Goal: Obtain resource: Download file/media

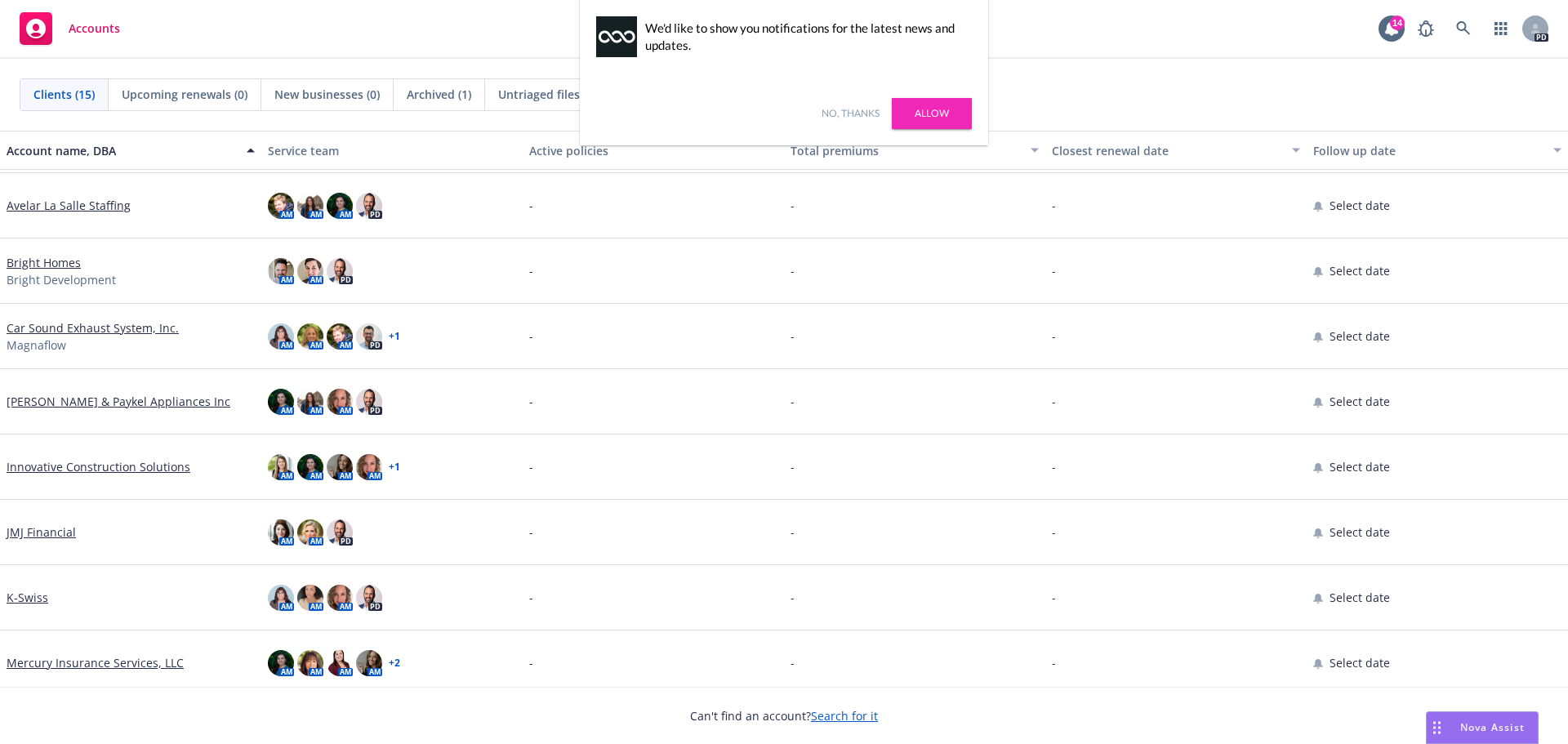
scroll to position [228, 0]
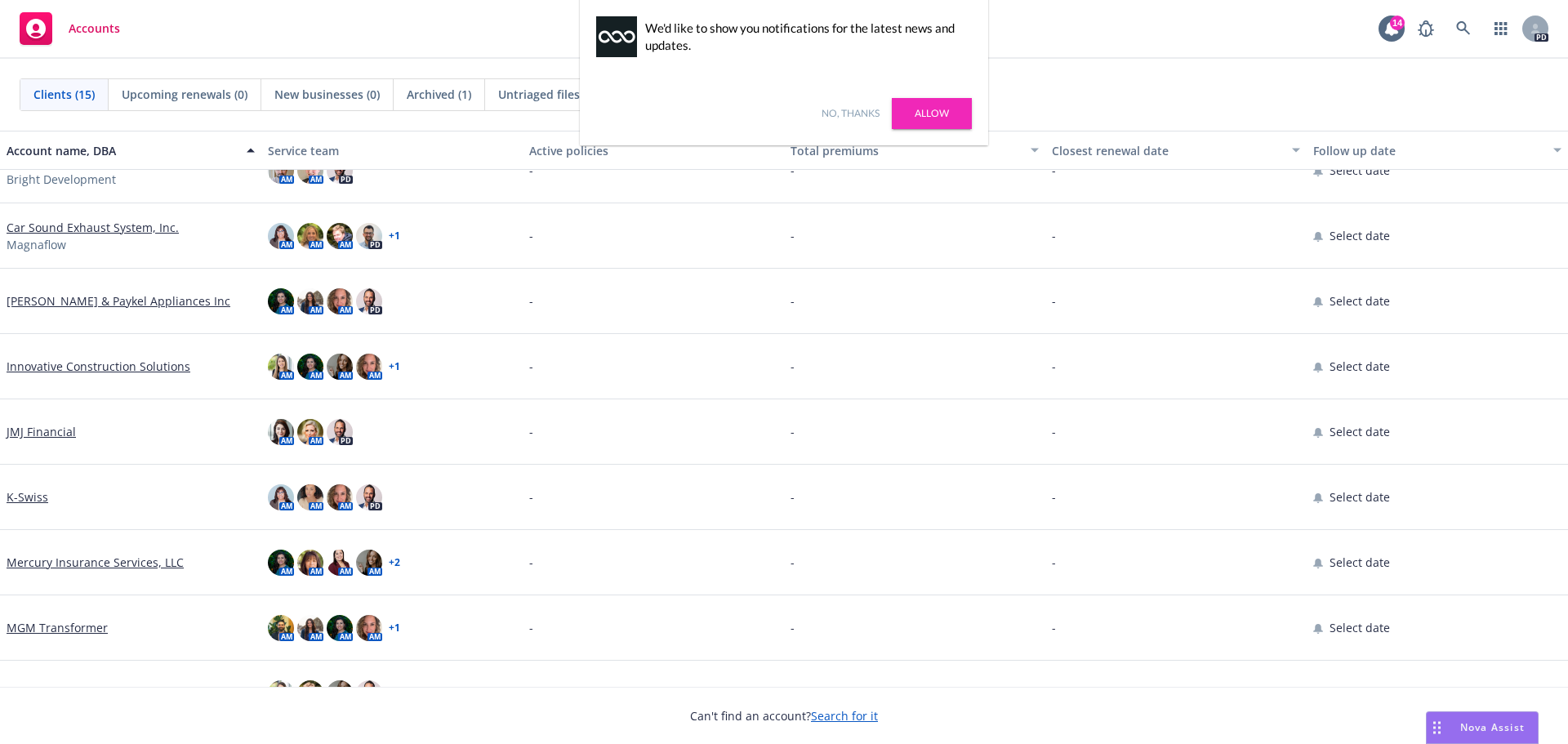
click at [101, 308] on link "[PERSON_NAME] & Paykel Appliances Inc" at bounding box center [118, 301] width 224 height 17
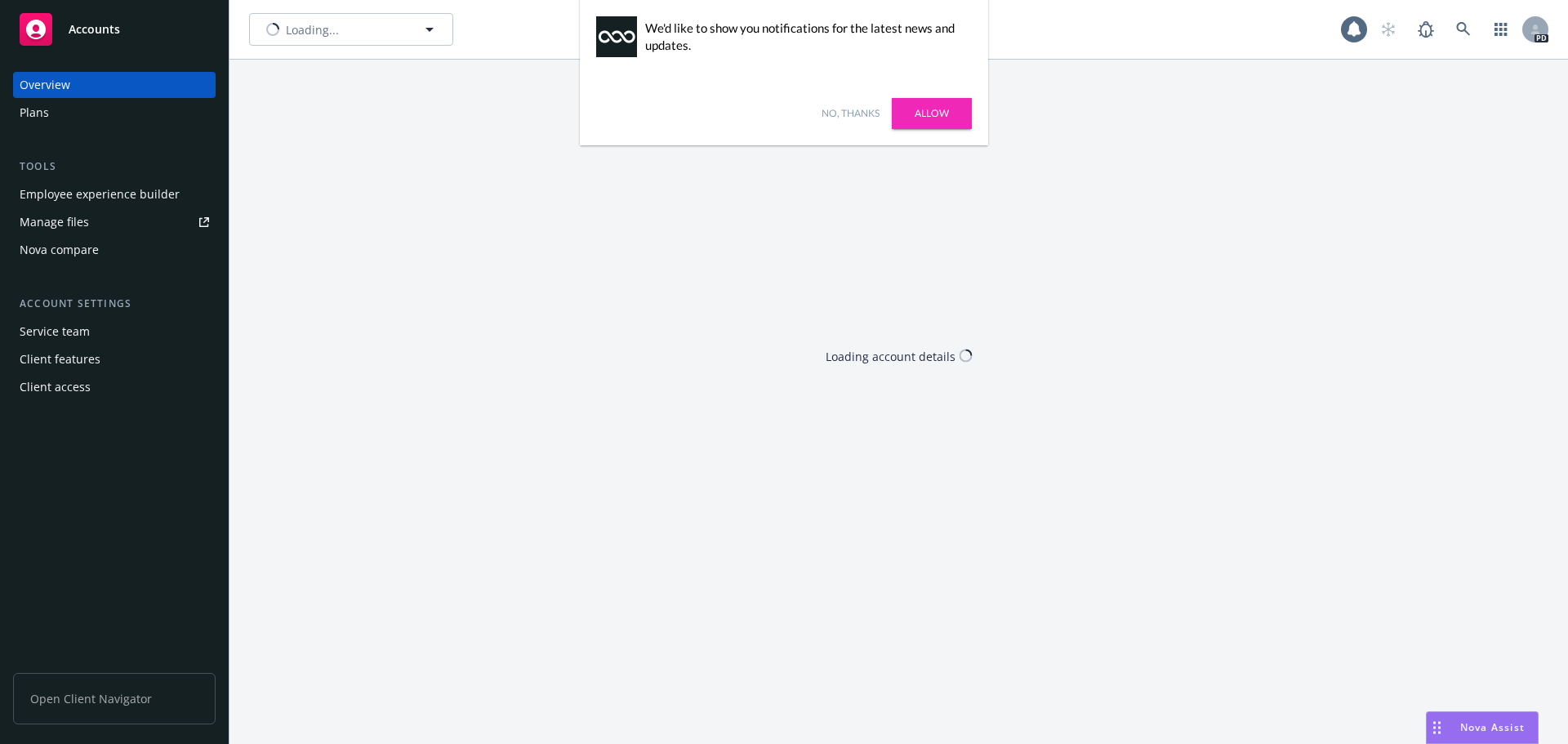
click at [84, 294] on div "Overview Plans Tools Employee experience builder Manage files Nova compare Acco…" at bounding box center [114, 236] width 202 height 328
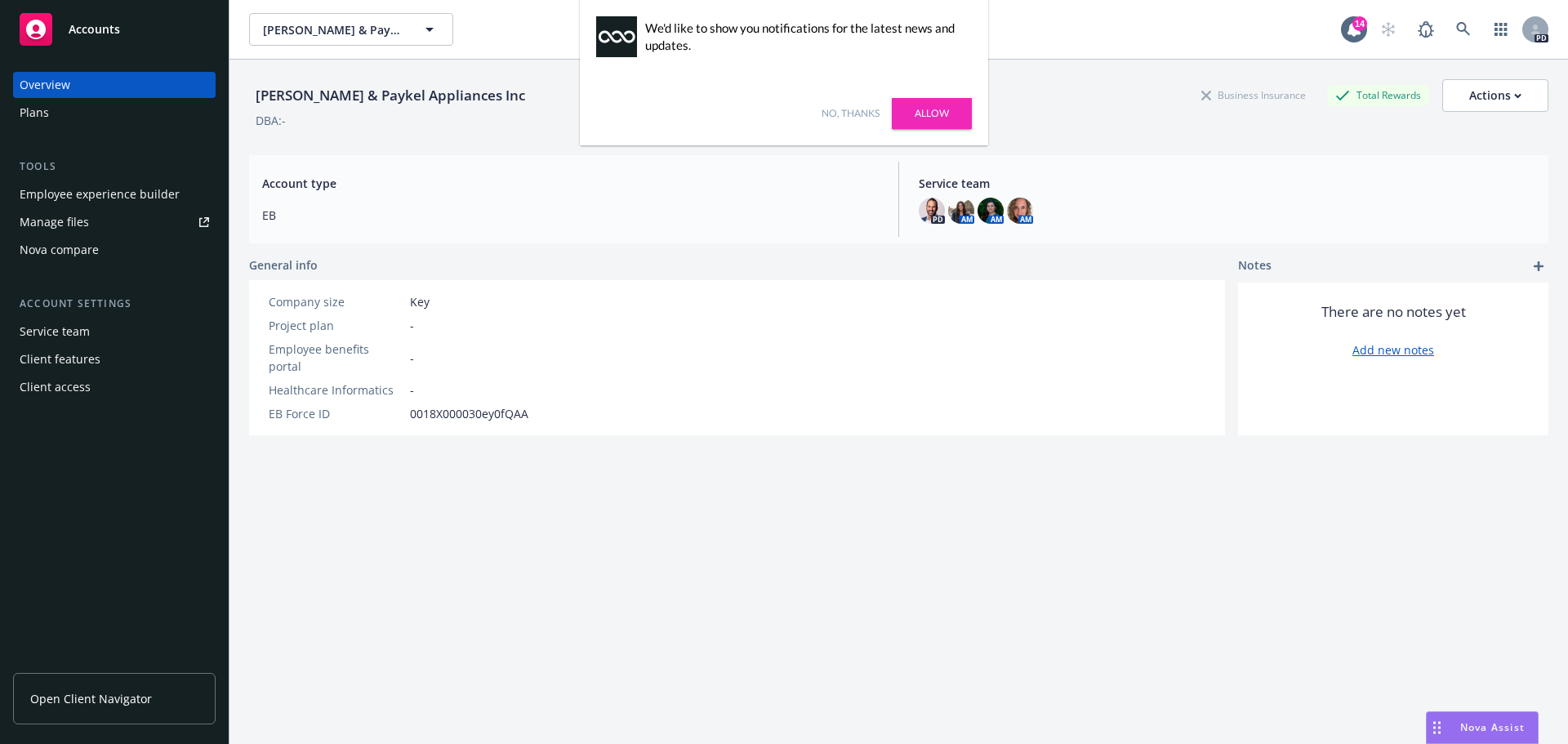
click at [54, 387] on div "Client access" at bounding box center [55, 387] width 71 height 26
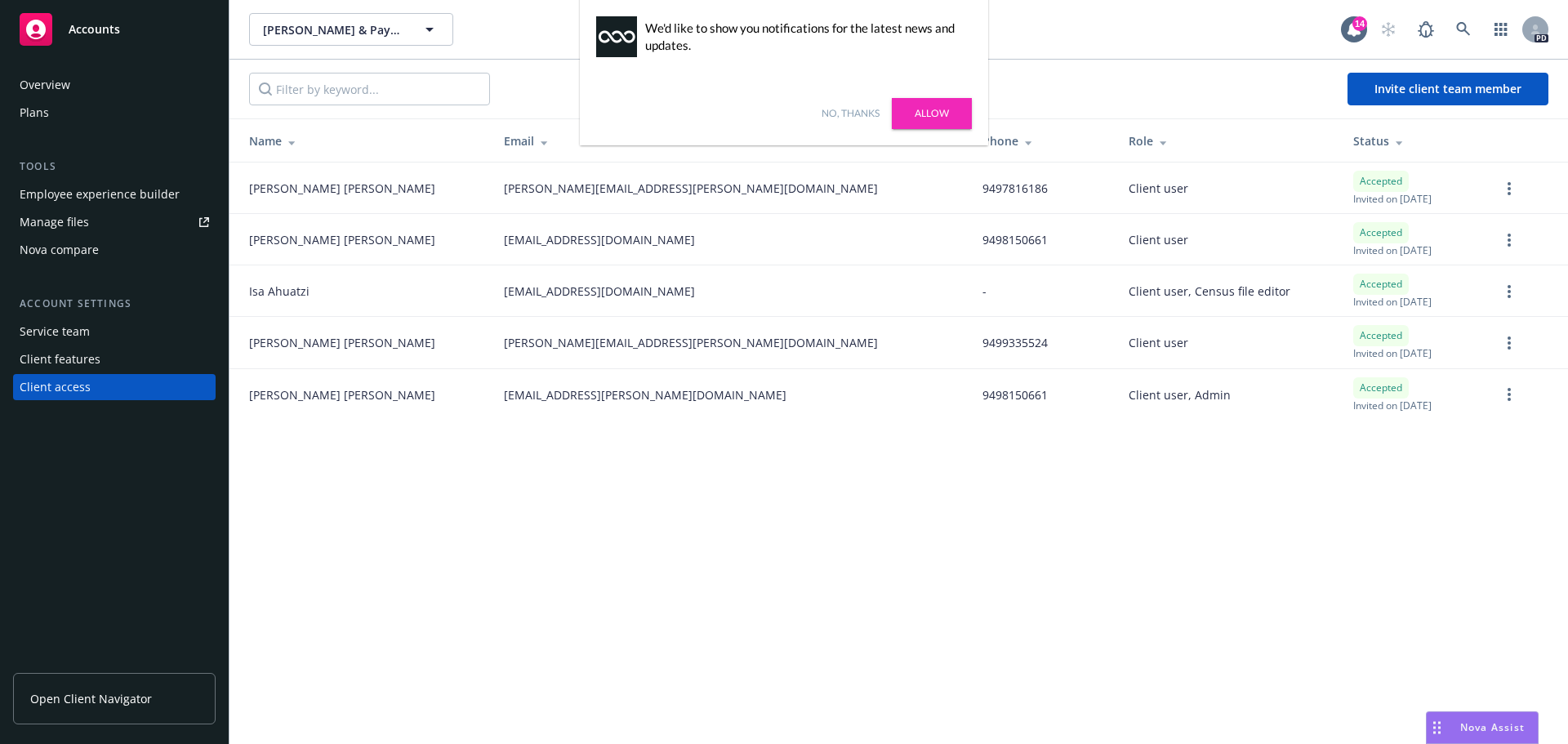
click at [54, 85] on div "Overview" at bounding box center [45, 85] width 51 height 26
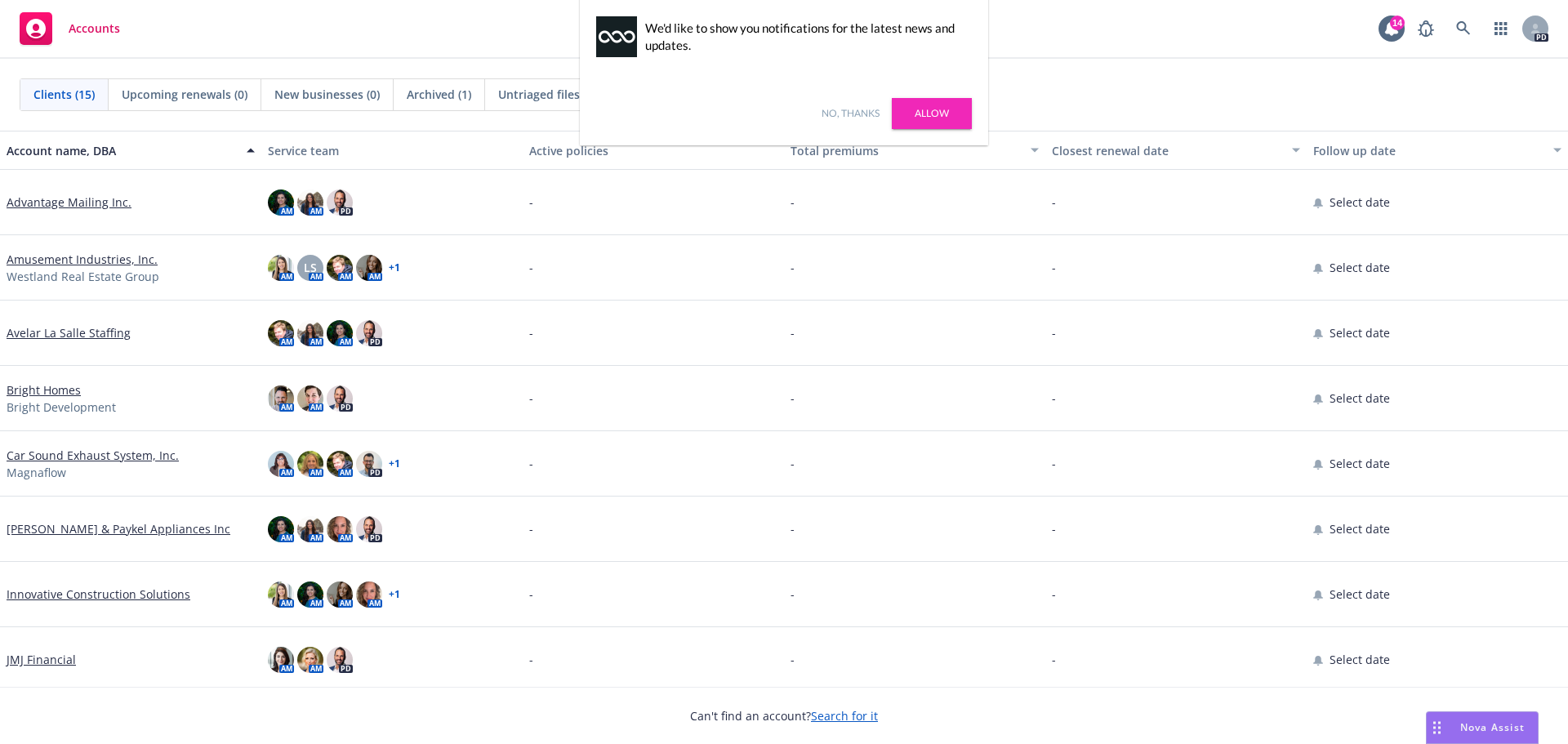
click at [90, 529] on link "[PERSON_NAME] & Paykel Appliances Inc" at bounding box center [118, 529] width 224 height 17
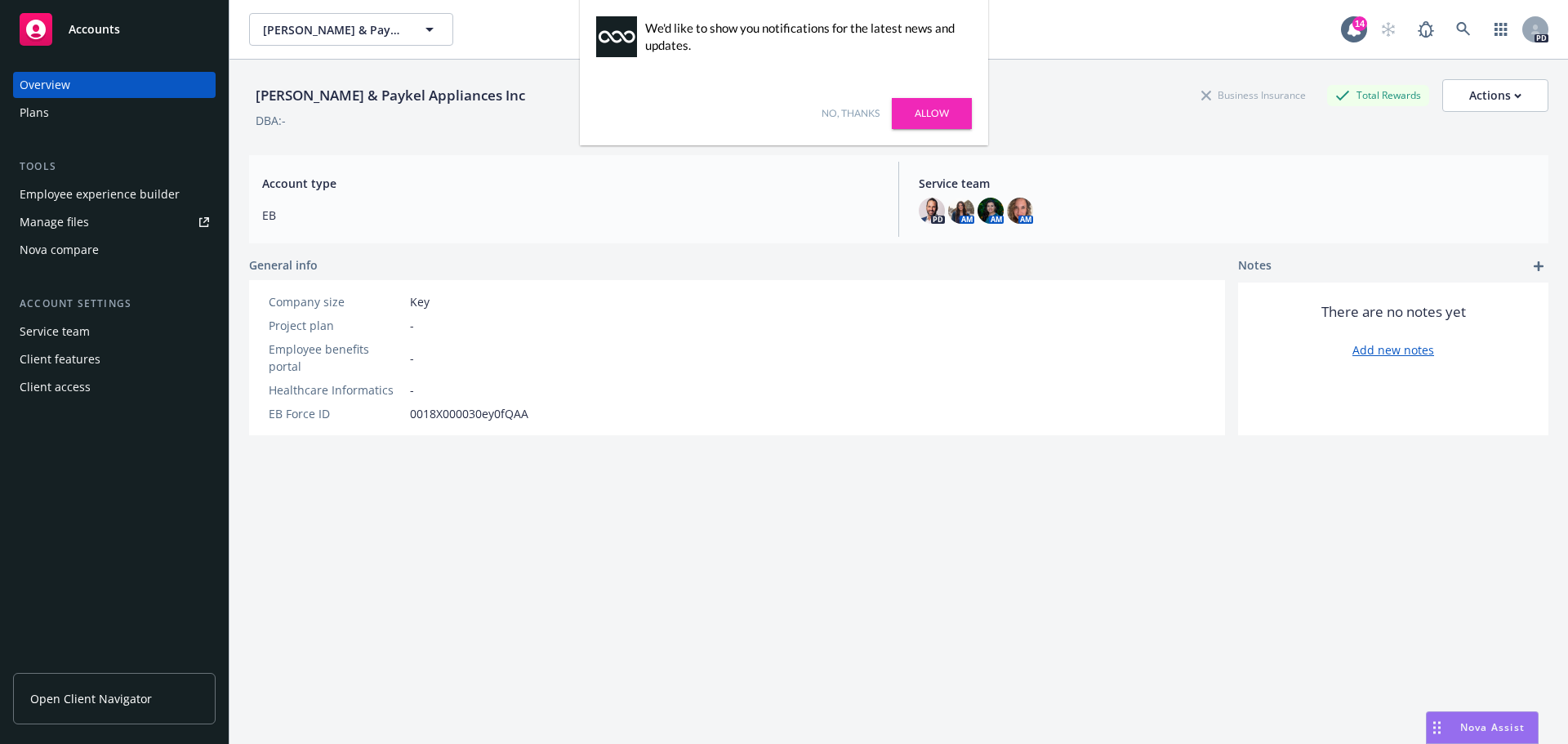
click at [70, 207] on div "Employee experience builder Manage files Nova compare" at bounding box center [114, 222] width 202 height 82
click at [67, 216] on div "Manage files" at bounding box center [54, 222] width 69 height 26
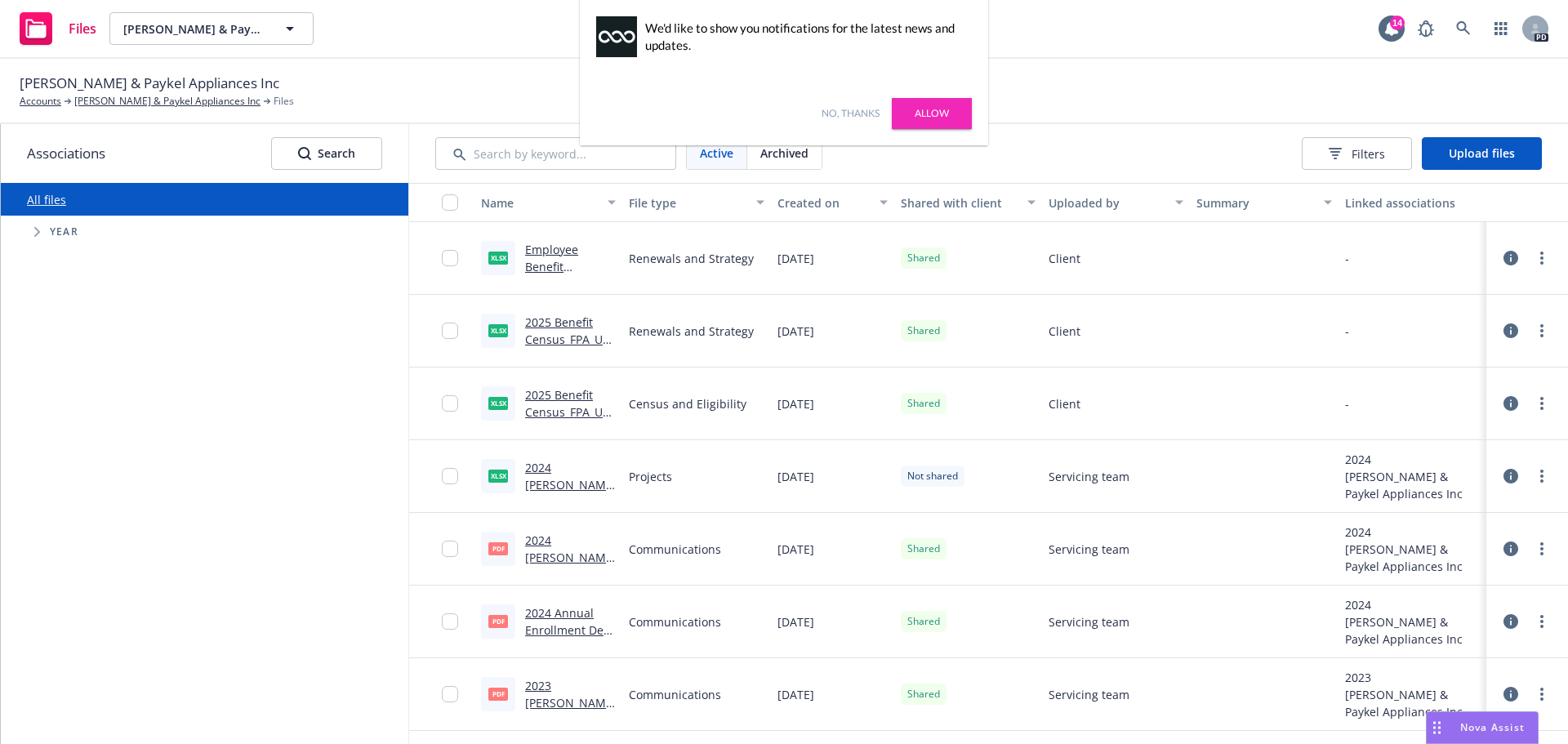
click at [1104, 282] on div "Client" at bounding box center [1115, 258] width 148 height 73
click at [543, 266] on link "Employee Benefit Enrollments_10-01-2025.xlsx" at bounding box center [570, 276] width 91 height 67
click at [924, 120] on link "Allow" at bounding box center [931, 113] width 80 height 31
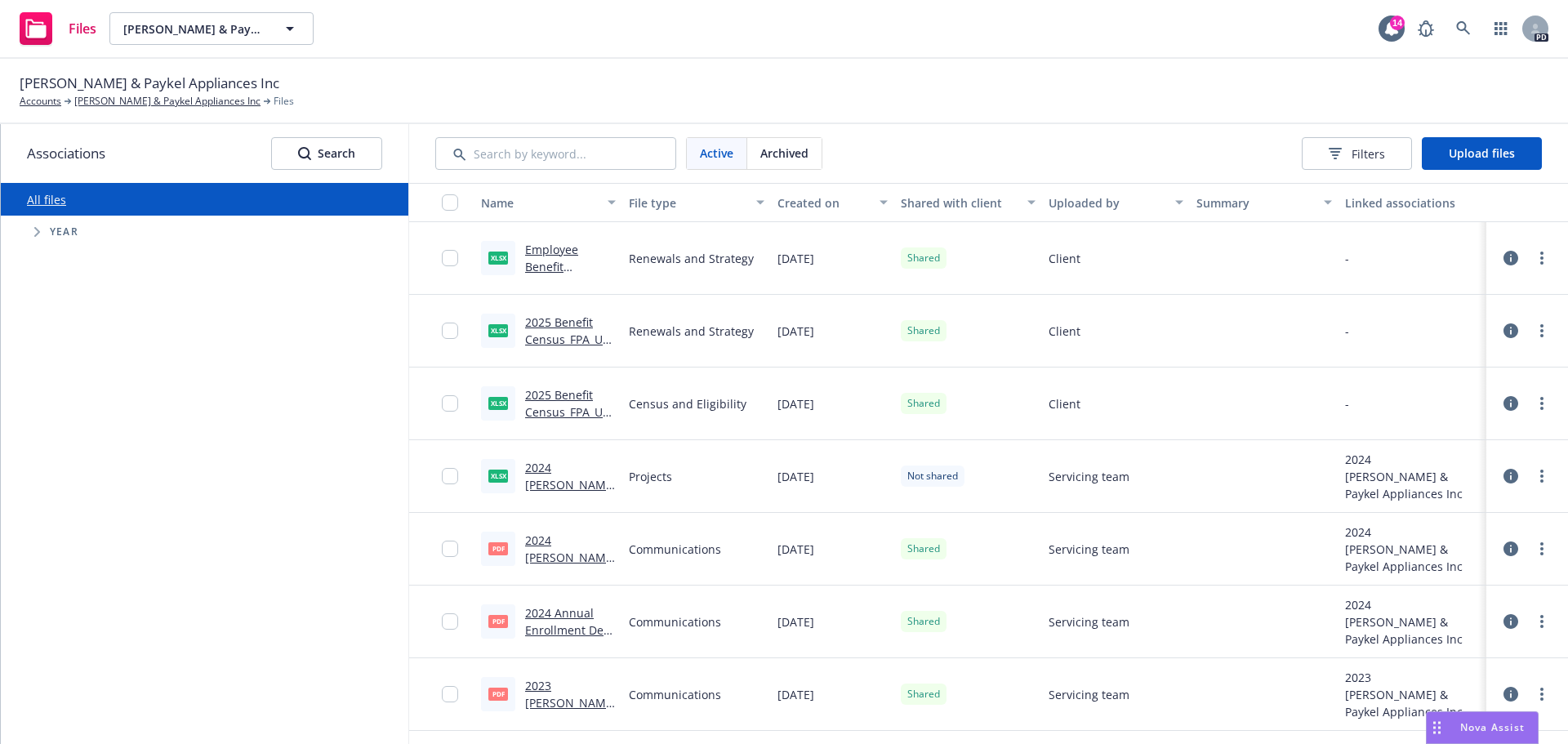
click at [1108, 52] on div "Files Fisher & Paykel Appliances Inc Fisher & Paykel Appliances Inc 14 PD" at bounding box center [784, 29] width 1568 height 59
